Goal: Transaction & Acquisition: Subscribe to service/newsletter

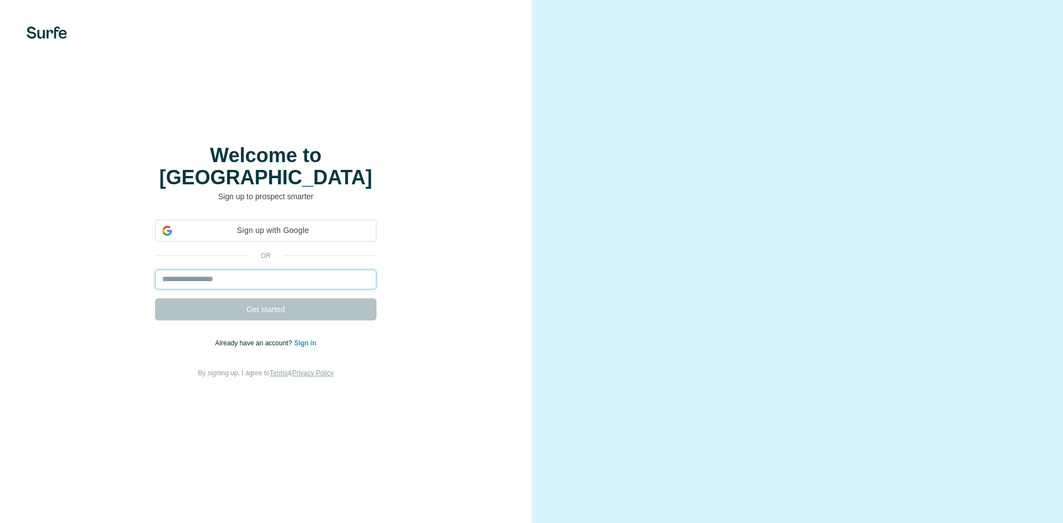
click at [297, 270] on input "email" at bounding box center [265, 280] width 221 height 20
click at [293, 280] on form "Get started" at bounding box center [265, 295] width 221 height 51
click at [292, 274] on input "email" at bounding box center [265, 280] width 221 height 20
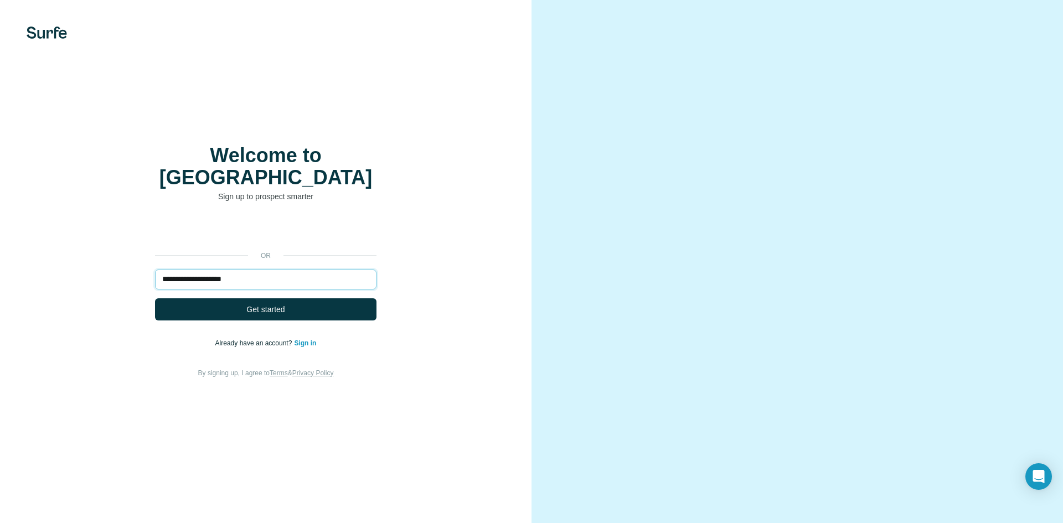
type input "**********"
click at [155, 298] on button "Get started" at bounding box center [265, 309] width 221 height 22
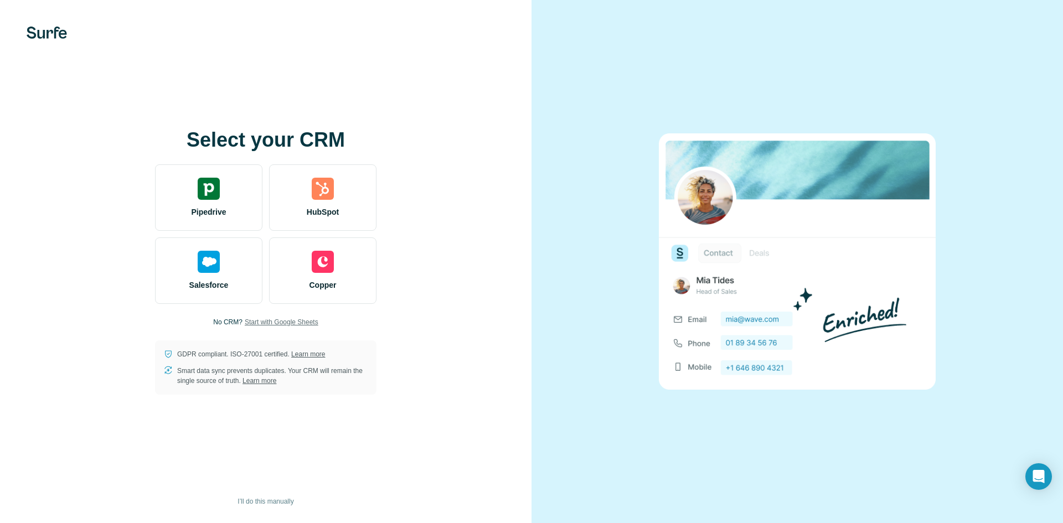
click at [279, 324] on span "Start with Google Sheets" at bounding box center [282, 322] width 74 height 10
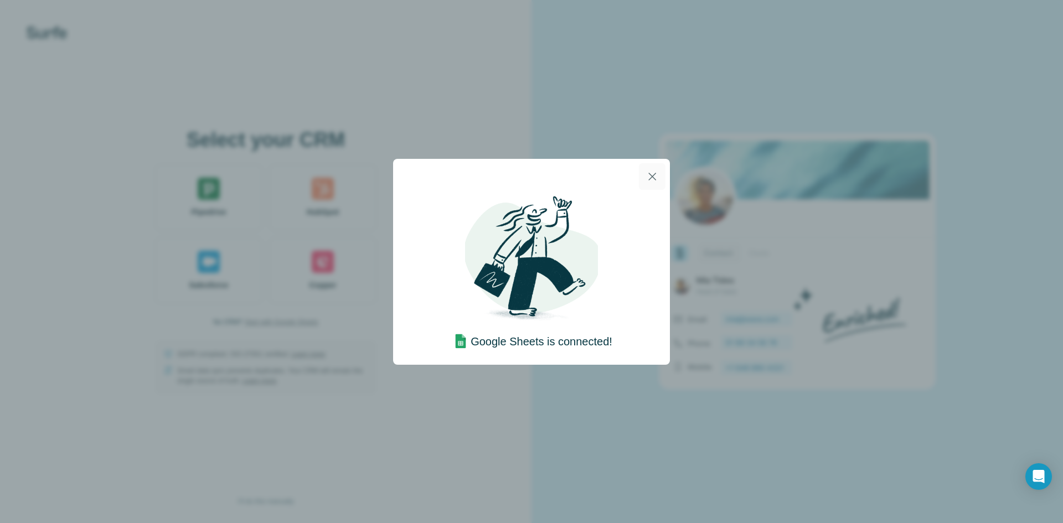
click at [651, 174] on icon "button" at bounding box center [652, 176] width 13 height 13
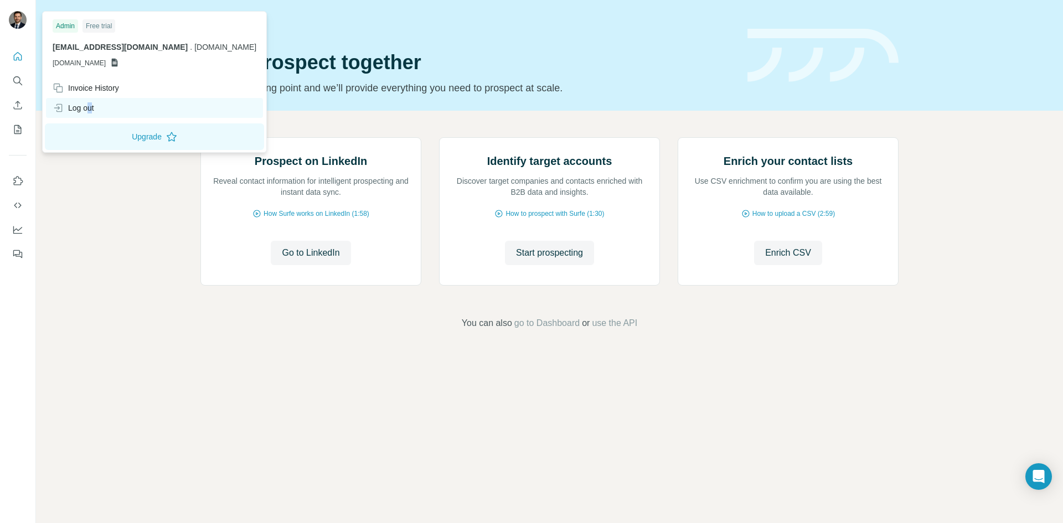
drag, startPoint x: 91, startPoint y: 107, endPoint x: 99, endPoint y: 107, distance: 7.8
click at [92, 107] on div "Log out" at bounding box center [74, 107] width 42 height 11
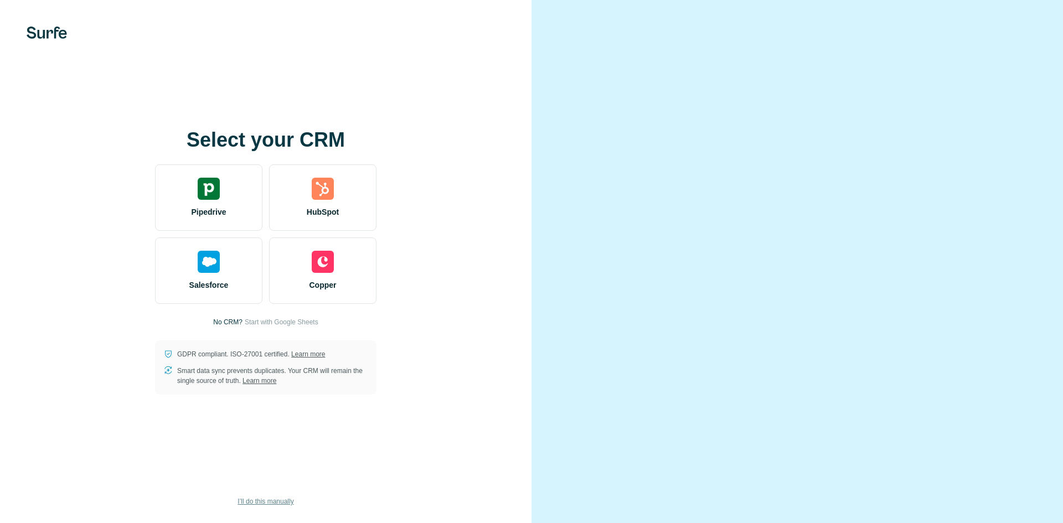
click at [255, 499] on span "I’ll do this manually" at bounding box center [266, 502] width 56 height 10
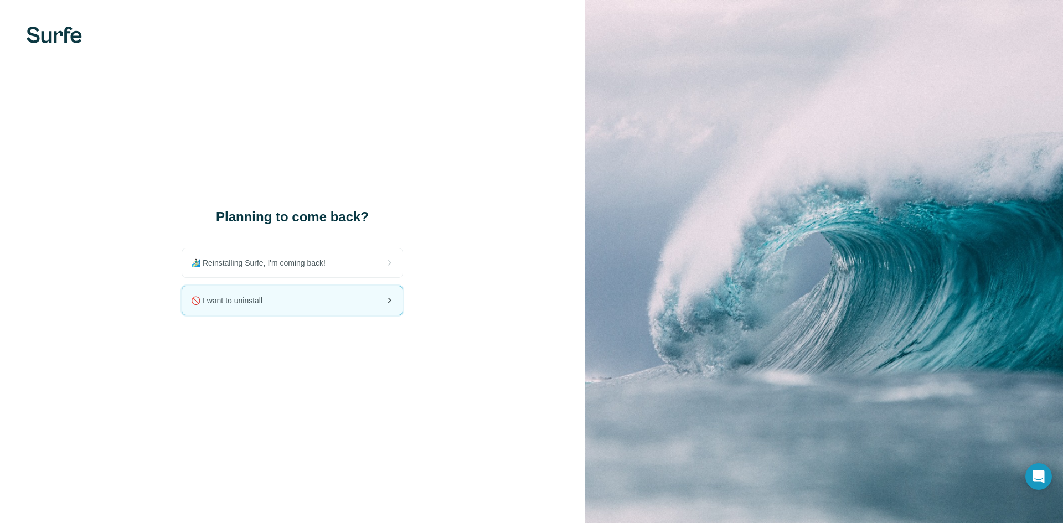
click at [314, 297] on div "🚫 I want to uninstall" at bounding box center [292, 300] width 220 height 29
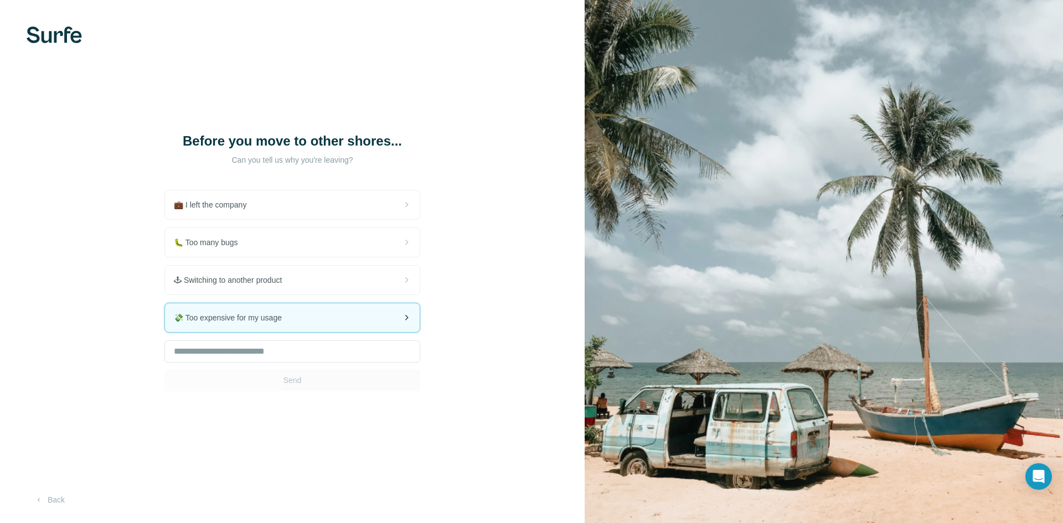
click at [273, 312] on span "💸 Too expensive for my usage" at bounding box center [232, 317] width 117 height 11
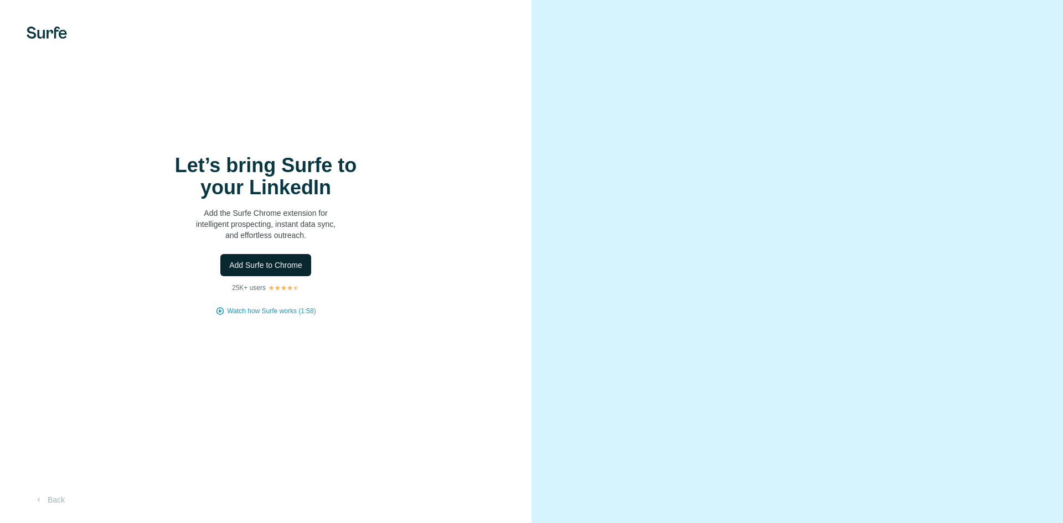
click at [280, 265] on span "Add Surfe to Chrome" at bounding box center [265, 265] width 73 height 11
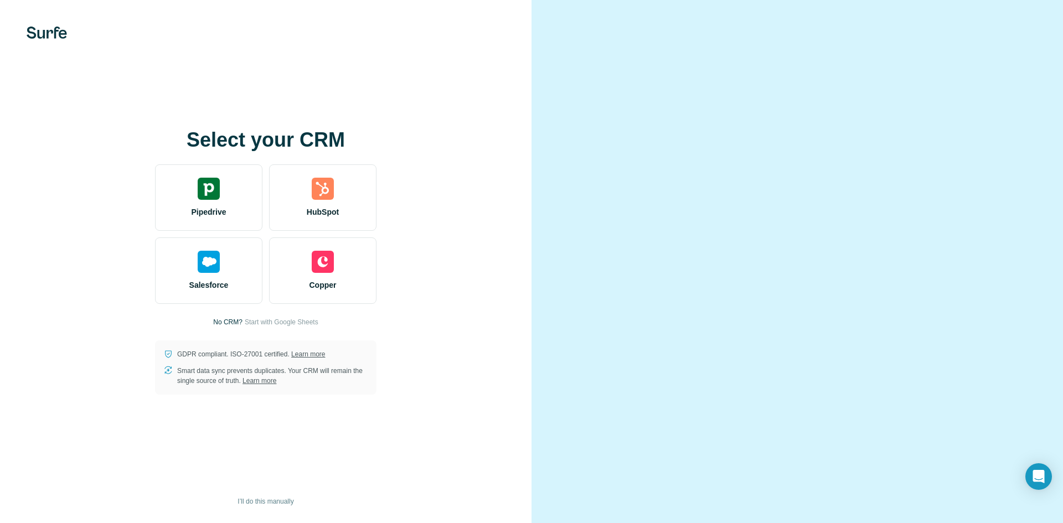
drag, startPoint x: 507, startPoint y: 185, endPoint x: 405, endPoint y: 151, distance: 108.2
click at [507, 187] on div "Select your CRM Pipedrive HubSpot Salesforce Copper No CRM? Start with Google S…" at bounding box center [265, 262] width 487 height 266
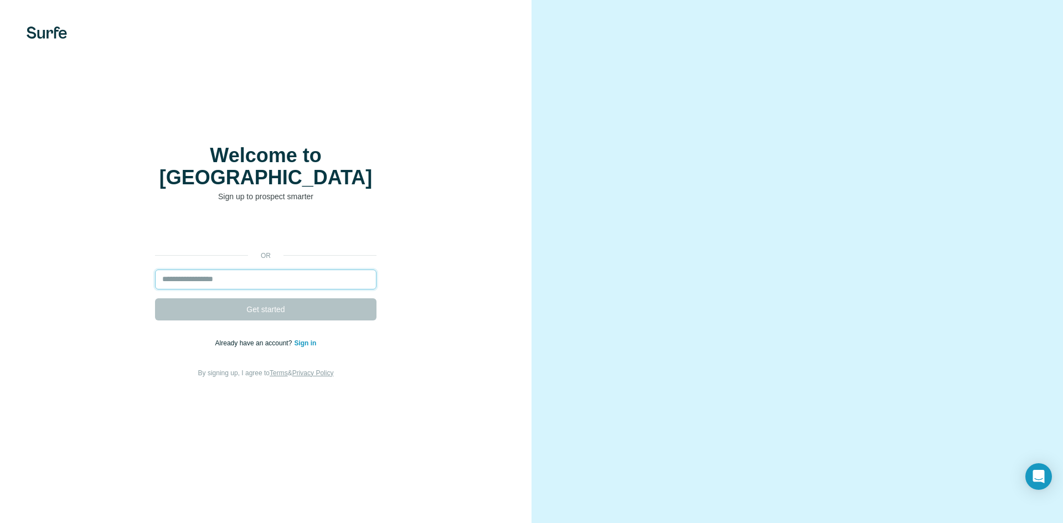
click at [308, 276] on input "email" at bounding box center [265, 280] width 221 height 20
click at [295, 284] on form "Get started" at bounding box center [265, 295] width 221 height 51
click at [332, 257] on div "or Get started Already have an account? Sign in By signing up, I agree to Terms…" at bounding box center [265, 299] width 487 height 159
click at [342, 258] on div "or Get started Already have an account? Sign in By signing up, I agree to Terms…" at bounding box center [265, 299] width 487 height 159
click at [337, 274] on input "email" at bounding box center [265, 280] width 221 height 20
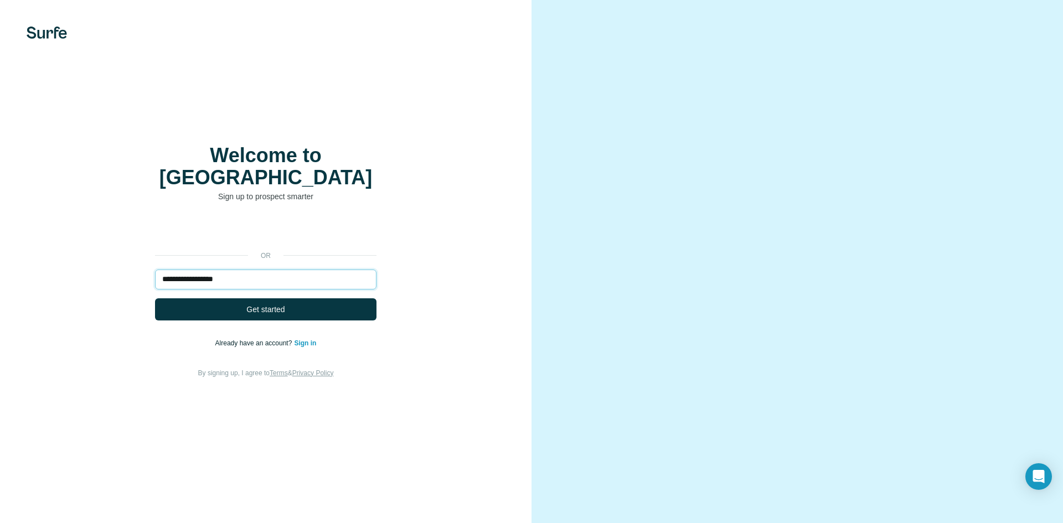
type input "**********"
click at [155, 298] on button "Get started" at bounding box center [265, 309] width 221 height 22
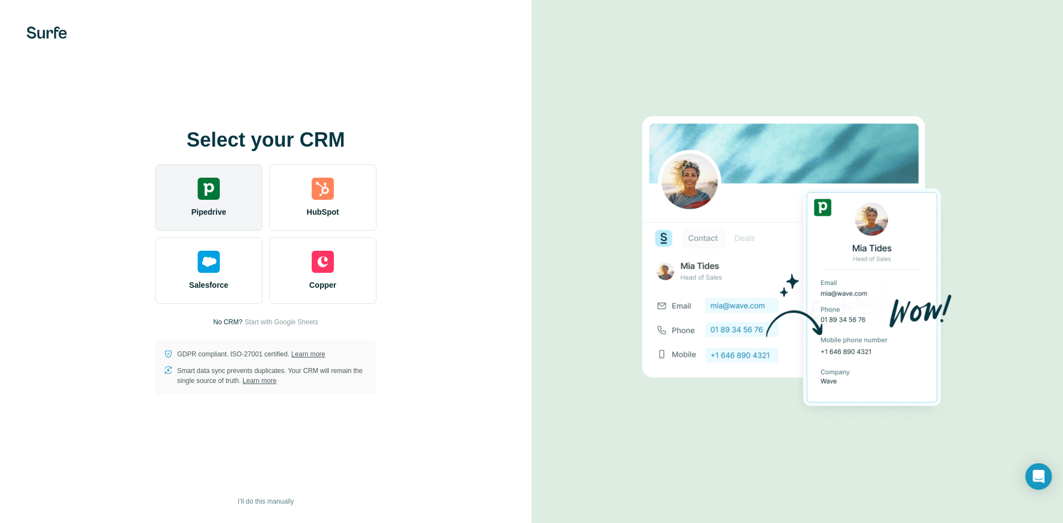
click at [190, 196] on div "Pipedrive" at bounding box center [208, 197] width 107 height 66
click at [230, 188] on div "Pipedrive" at bounding box center [208, 197] width 107 height 66
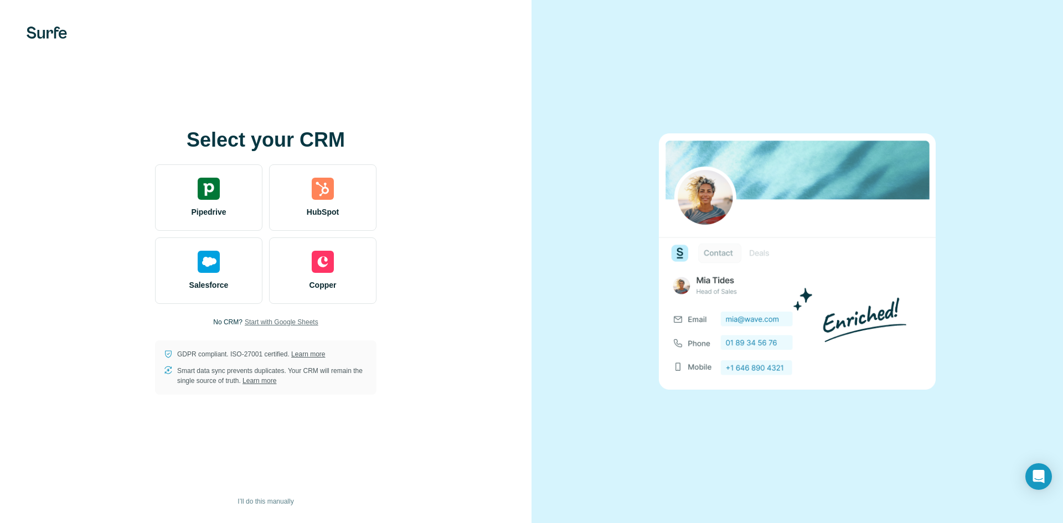
click at [295, 323] on span "Start with Google Sheets" at bounding box center [282, 322] width 74 height 10
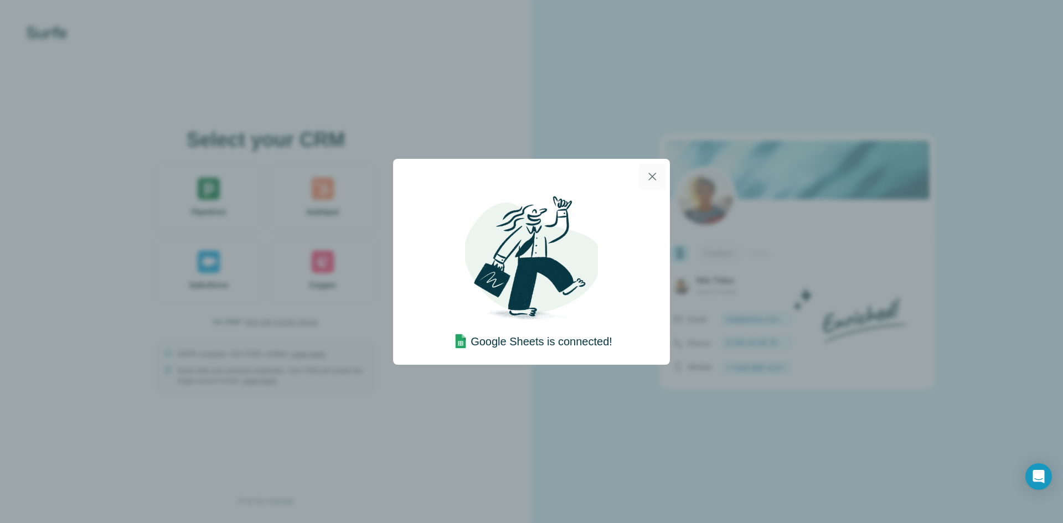
drag, startPoint x: 667, startPoint y: 164, endPoint x: 653, endPoint y: 178, distance: 18.8
click at [666, 166] on div at bounding box center [531, 176] width 277 height 35
click at [653, 178] on icon "button" at bounding box center [652, 177] width 8 height 8
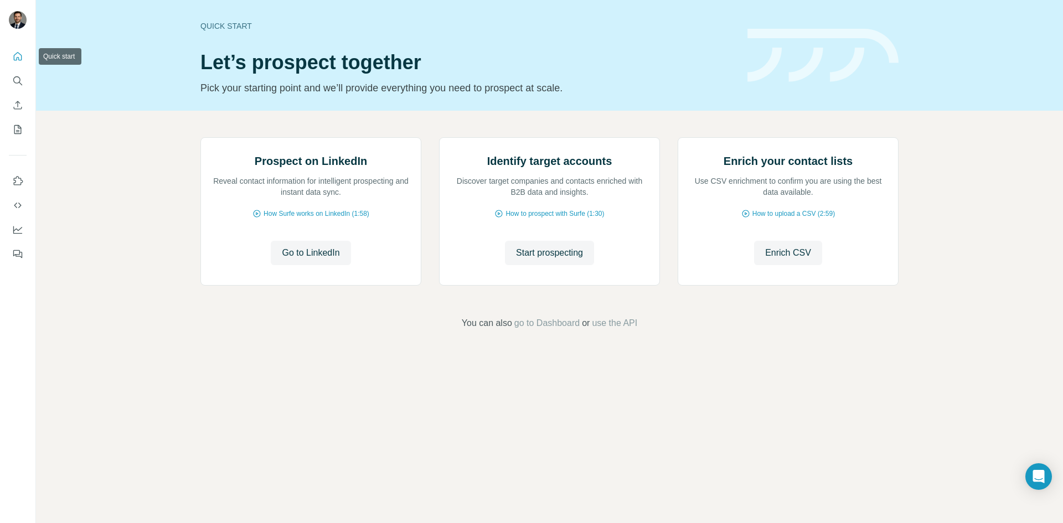
click at [16, 57] on icon "Quick start" at bounding box center [17, 56] width 11 height 11
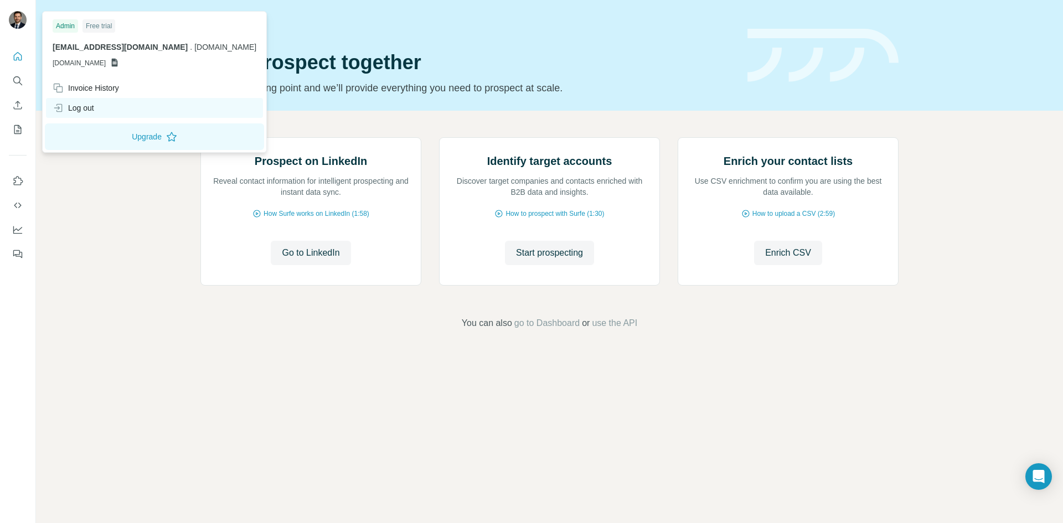
click at [102, 113] on div "Log out" at bounding box center [154, 108] width 217 height 20
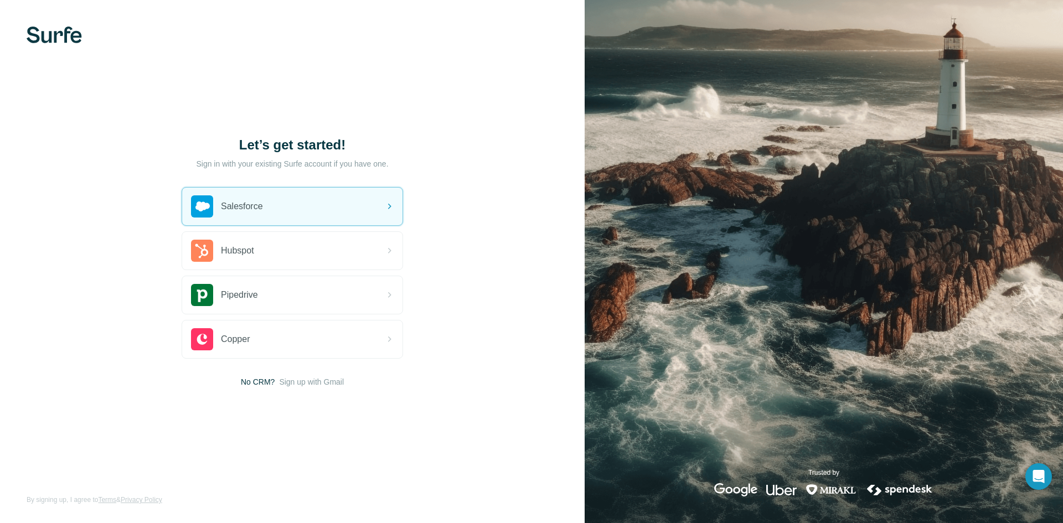
click at [780, 148] on img at bounding box center [824, 261] width 478 height 523
click at [496, 185] on div "Let’s get started! Sign in with your existing Surfe account if you have one. Sa…" at bounding box center [292, 261] width 585 height 523
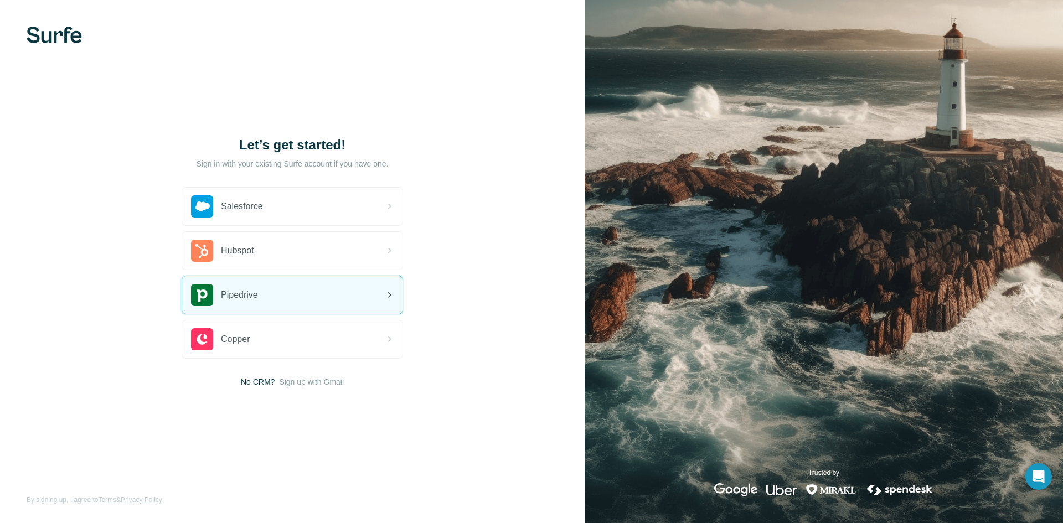
click at [229, 302] on div "Pipedrive" at bounding box center [224, 295] width 67 height 22
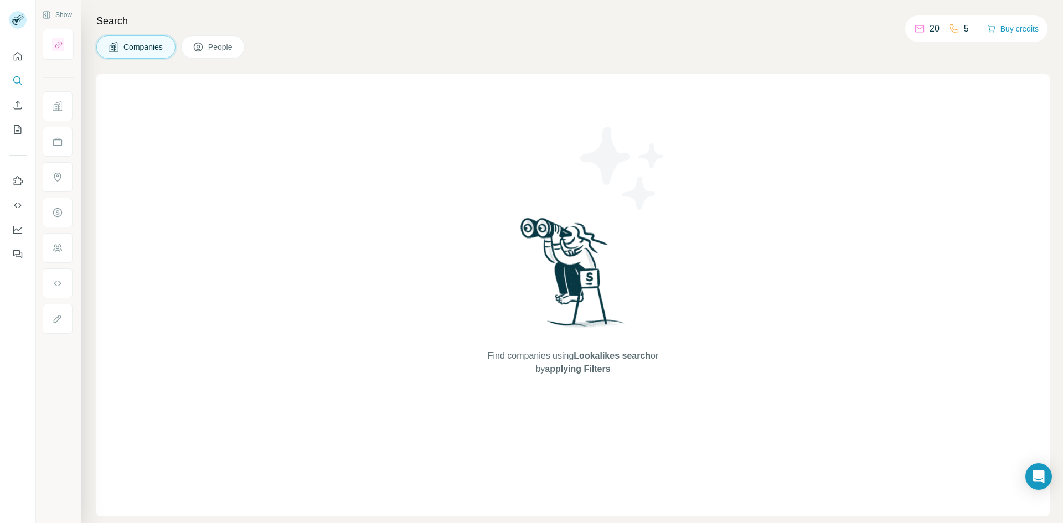
click at [861, 287] on div "Find companies using Lookalikes search or by applying Filters" at bounding box center [572, 295] width 953 height 442
